Goal: Complete application form

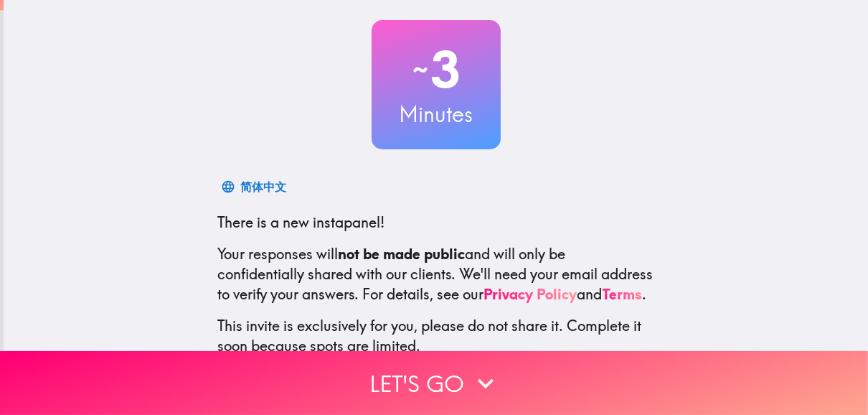
scroll to position [181, 0]
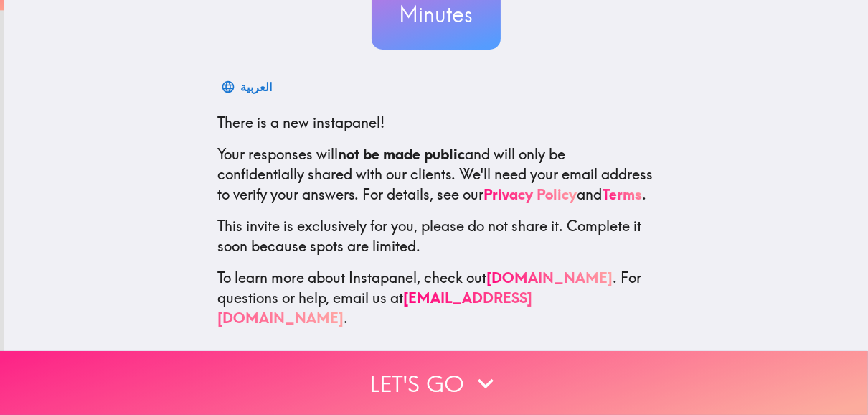
click at [480, 376] on icon "button" at bounding box center [486, 383] width 32 height 32
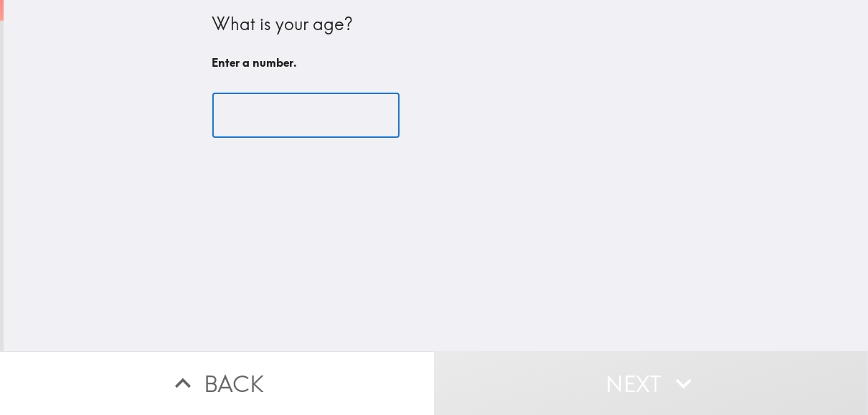
click at [238, 116] on input "number" at bounding box center [305, 115] width 187 height 44
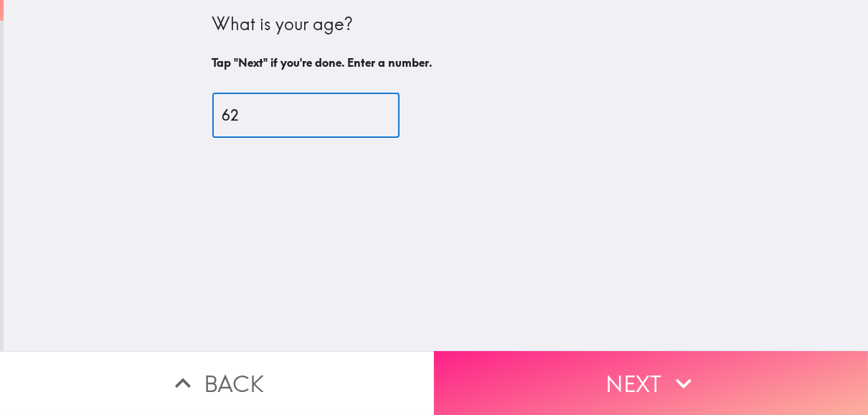
type input "62"
click at [573, 379] on button "Next" at bounding box center [651, 383] width 434 height 64
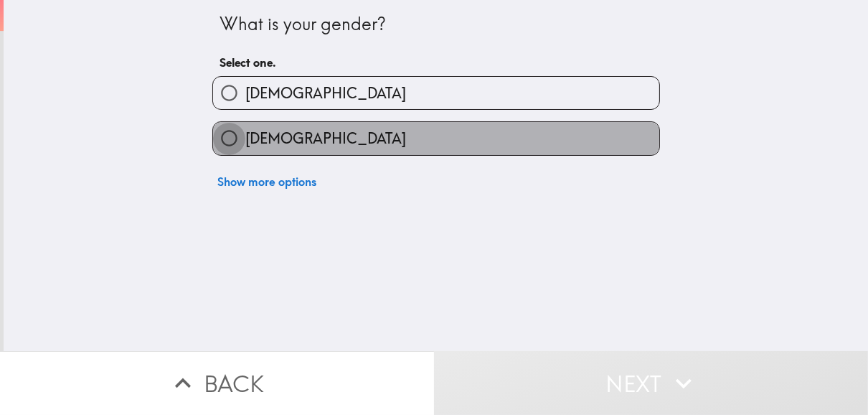
click at [220, 136] on input "[DEMOGRAPHIC_DATA]" at bounding box center [229, 138] width 32 height 32
radio input "true"
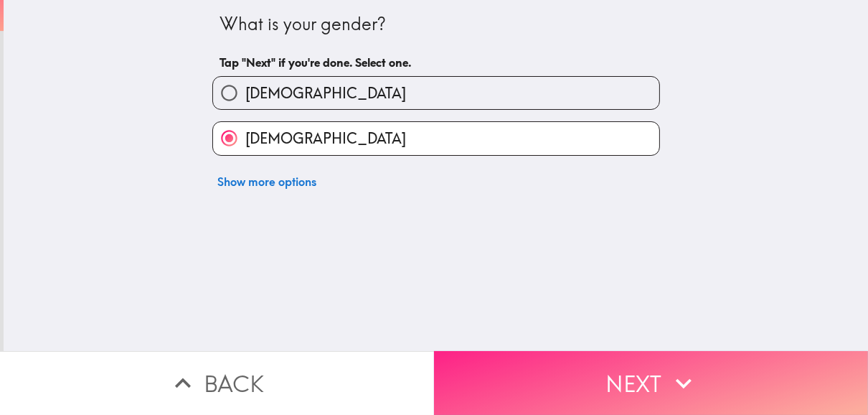
click at [610, 365] on button "Next" at bounding box center [651, 383] width 434 height 64
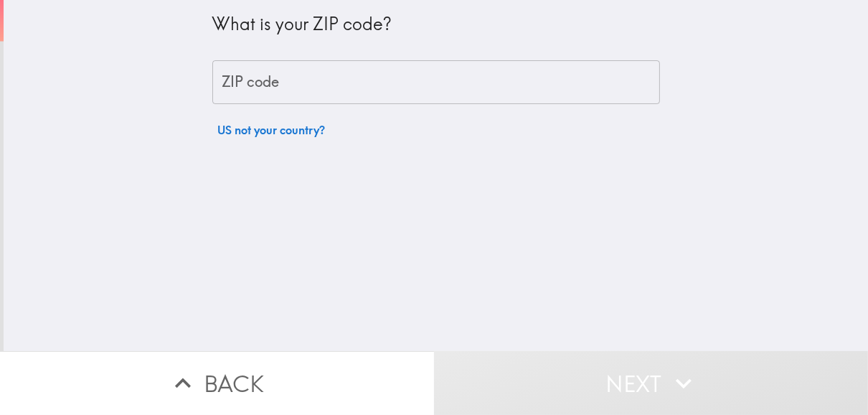
click at [278, 77] on input "ZIP code" at bounding box center [436, 82] width 448 height 44
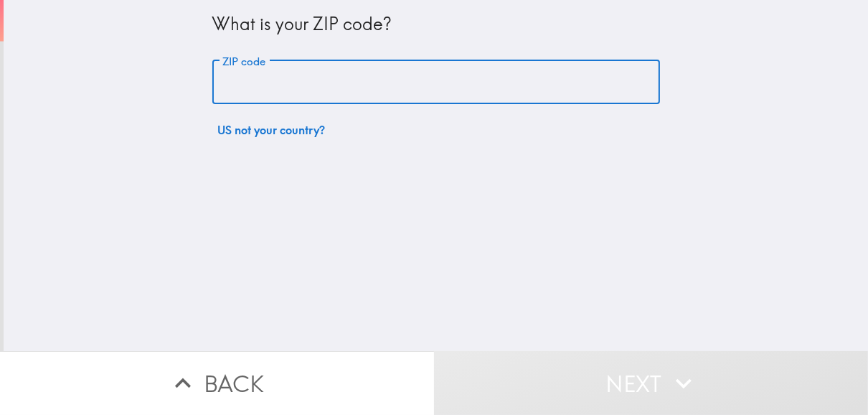
type input "86404"
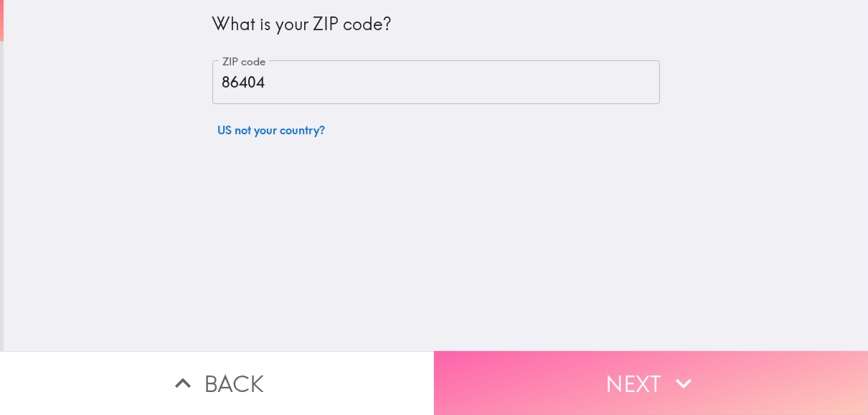
click at [586, 369] on button "Next" at bounding box center [651, 383] width 434 height 64
